Goal: Information Seeking & Learning: Learn about a topic

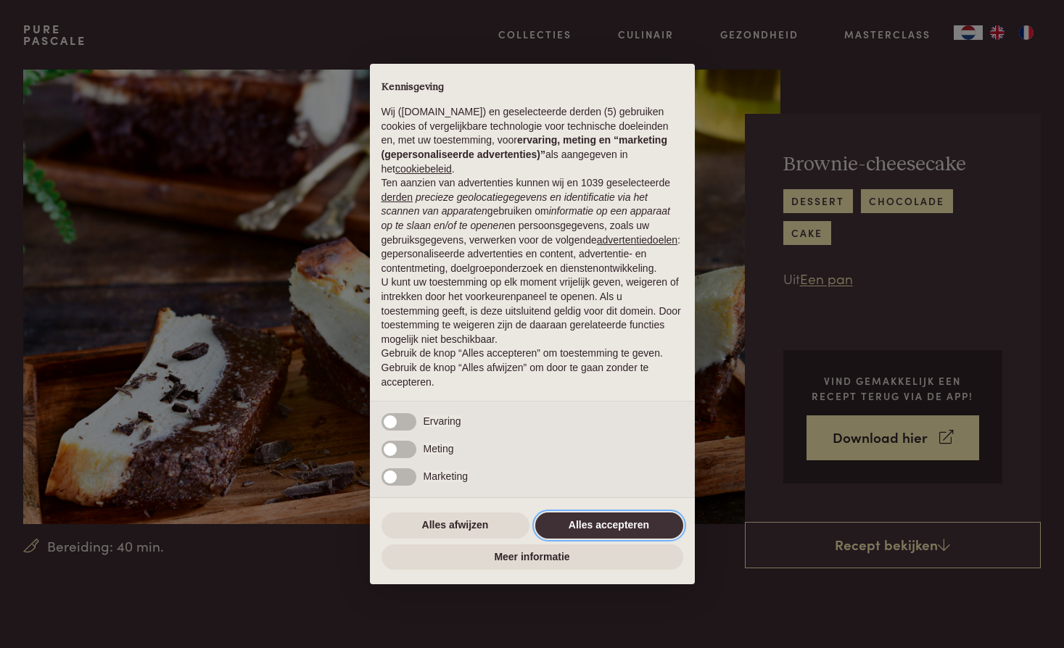
click at [573, 522] on button "Alles accepteren" at bounding box center [609, 526] width 148 height 26
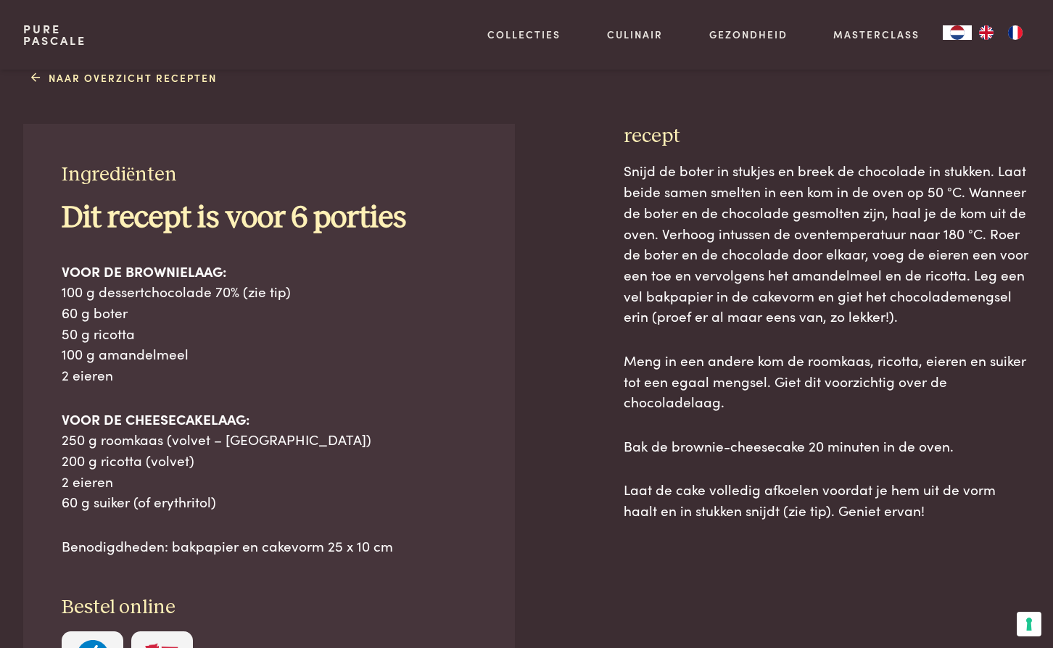
scroll to position [572, 0]
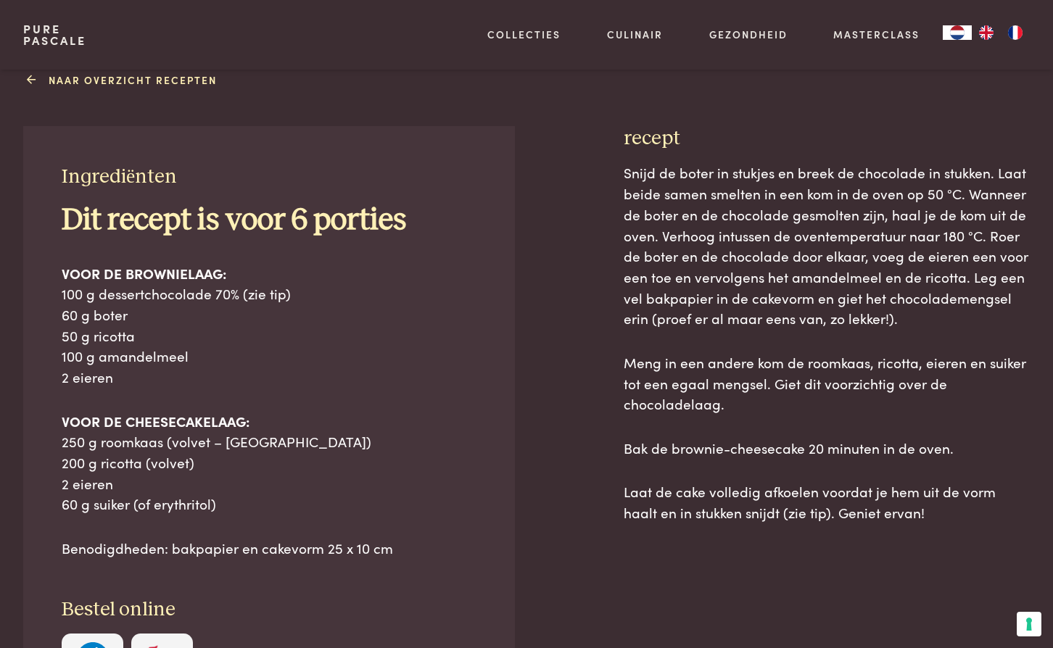
click at [78, 75] on link "Naar overzicht recepten" at bounding box center [124, 80] width 186 height 15
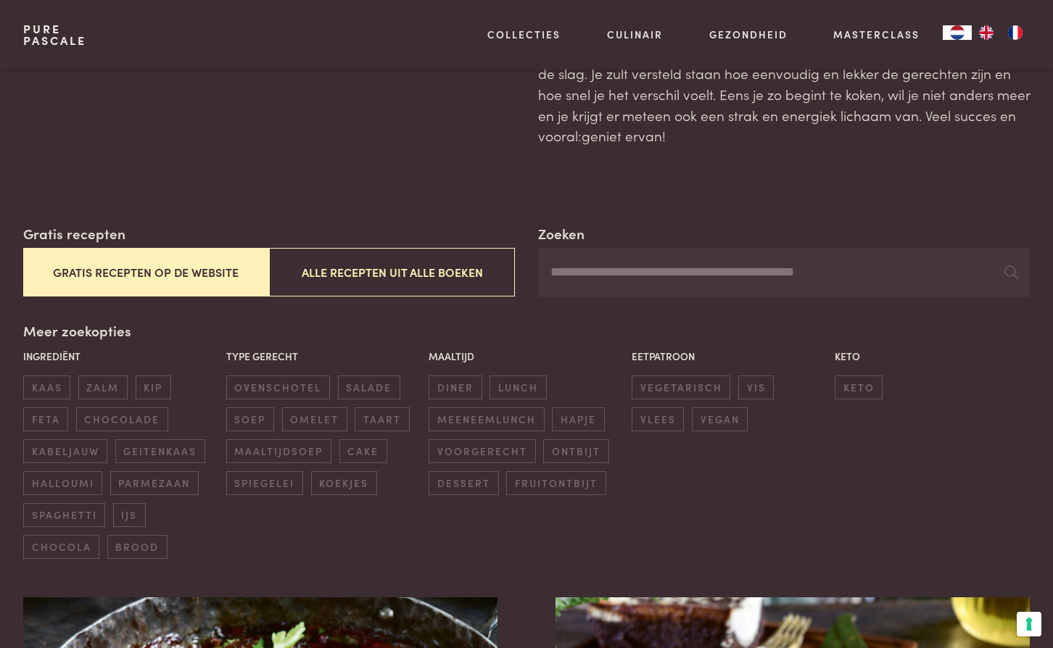
scroll to position [110, 0]
click at [223, 265] on button "Gratis recepten op de website" at bounding box center [146, 271] width 246 height 49
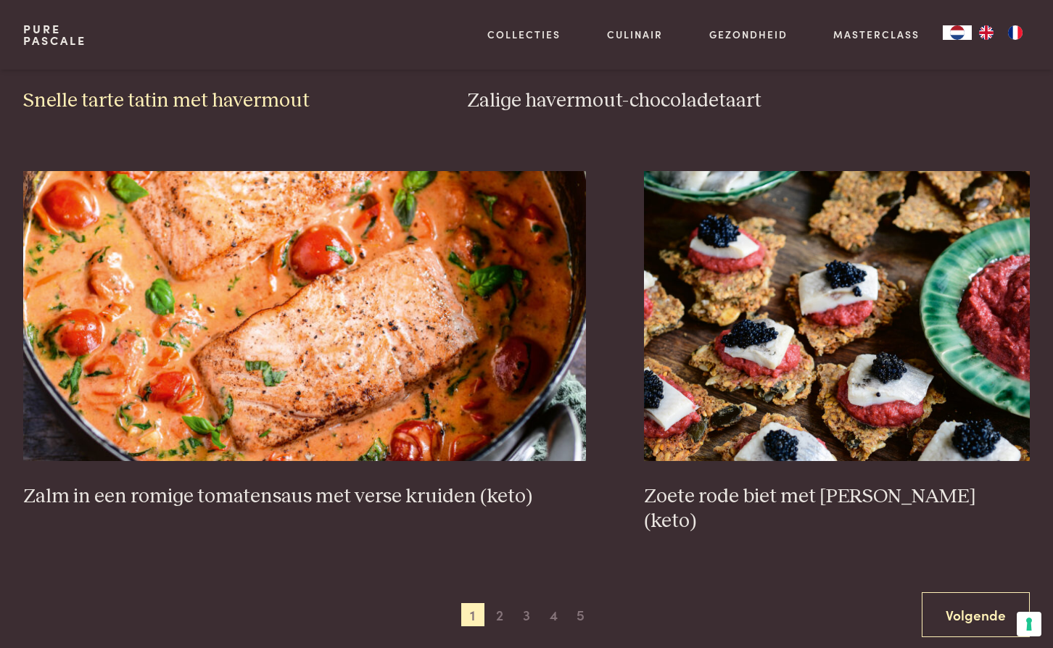
scroll to position [2543, 0]
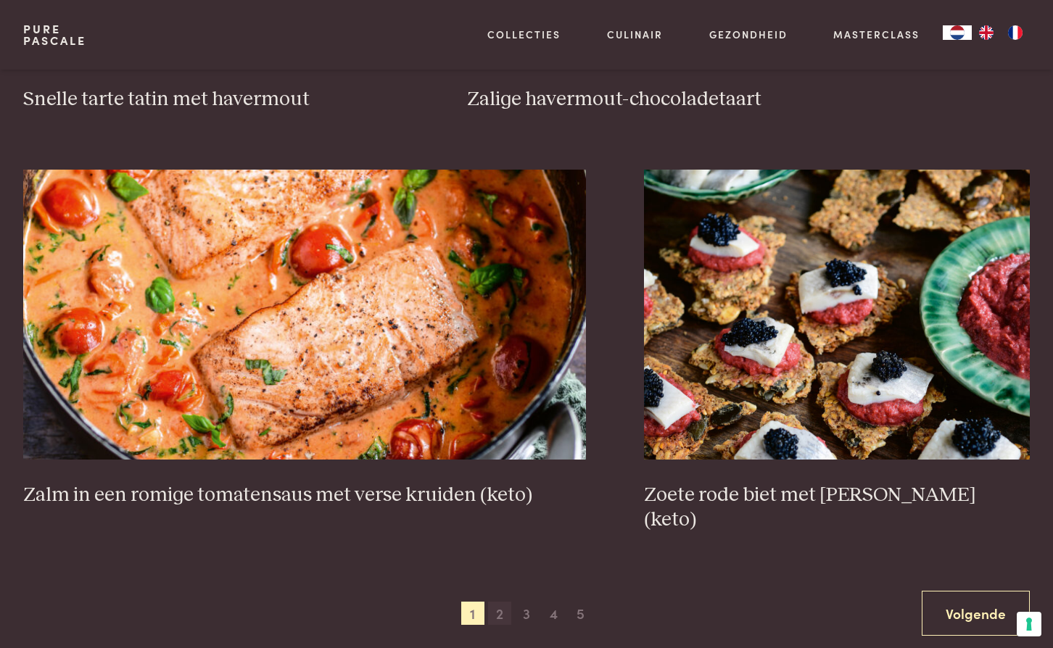
click at [494, 602] on span "2" at bounding box center [499, 613] width 23 height 23
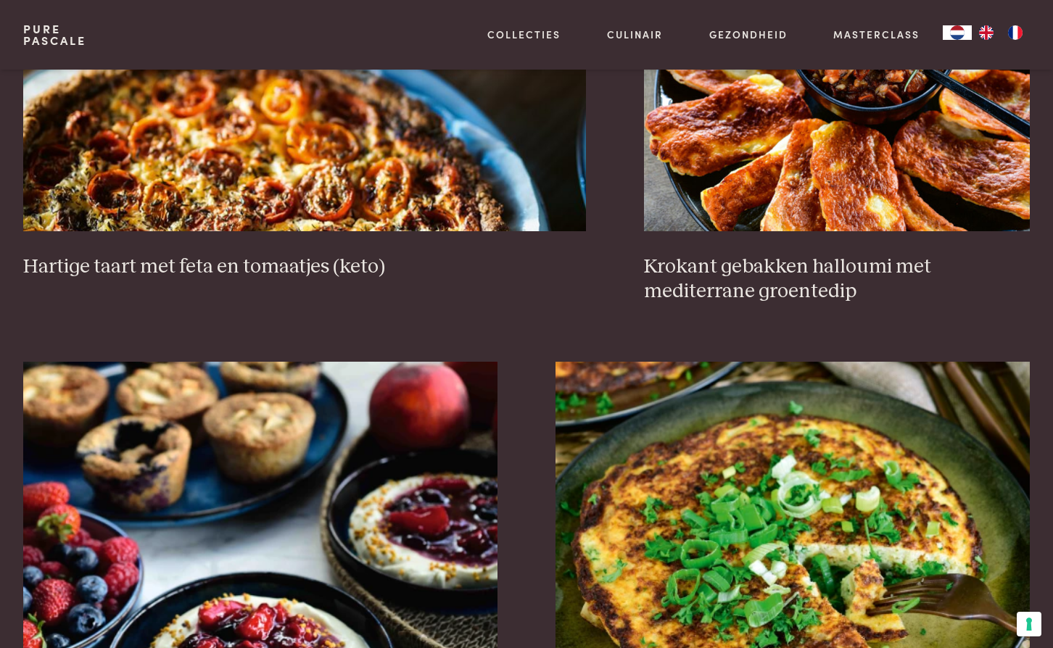
scroll to position [1490, 0]
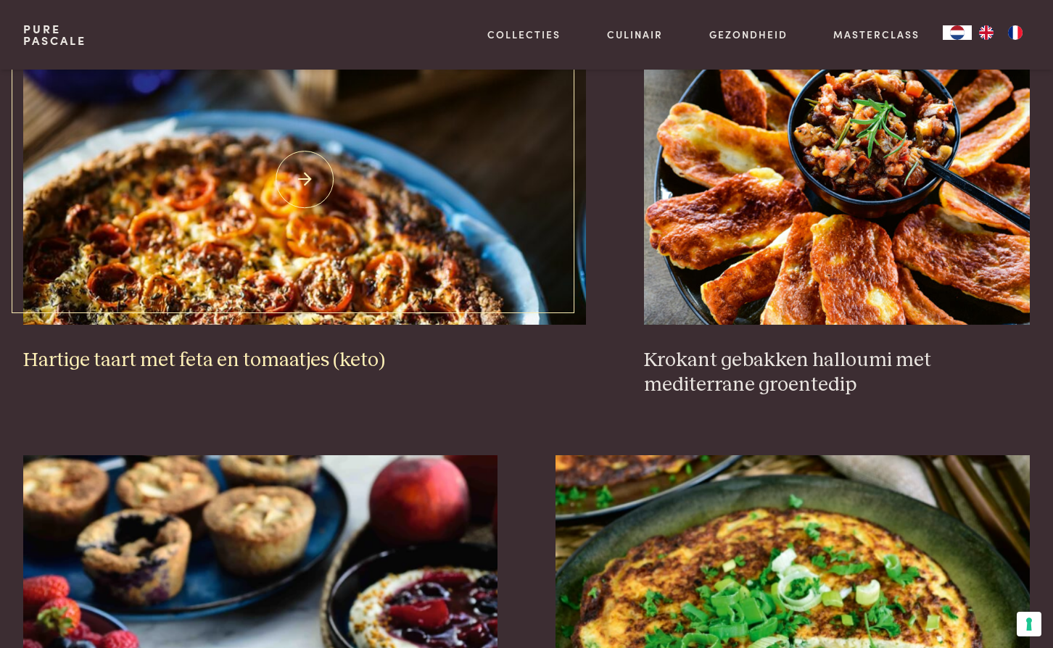
click at [320, 273] on img at bounding box center [305, 180] width 564 height 290
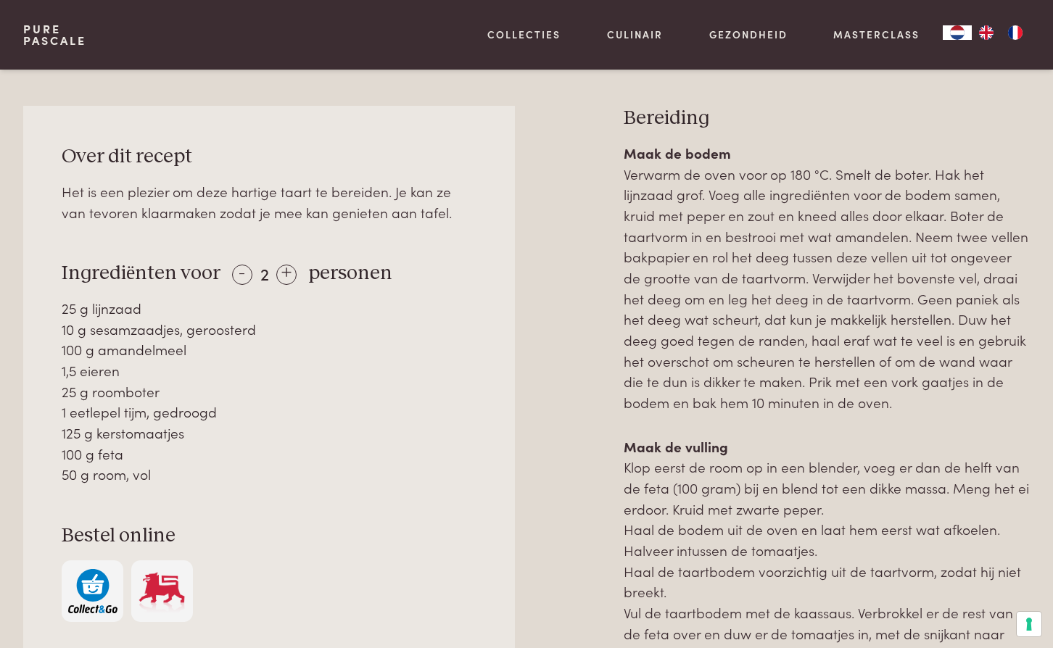
scroll to position [656, 0]
